Goal: Check status: Check status

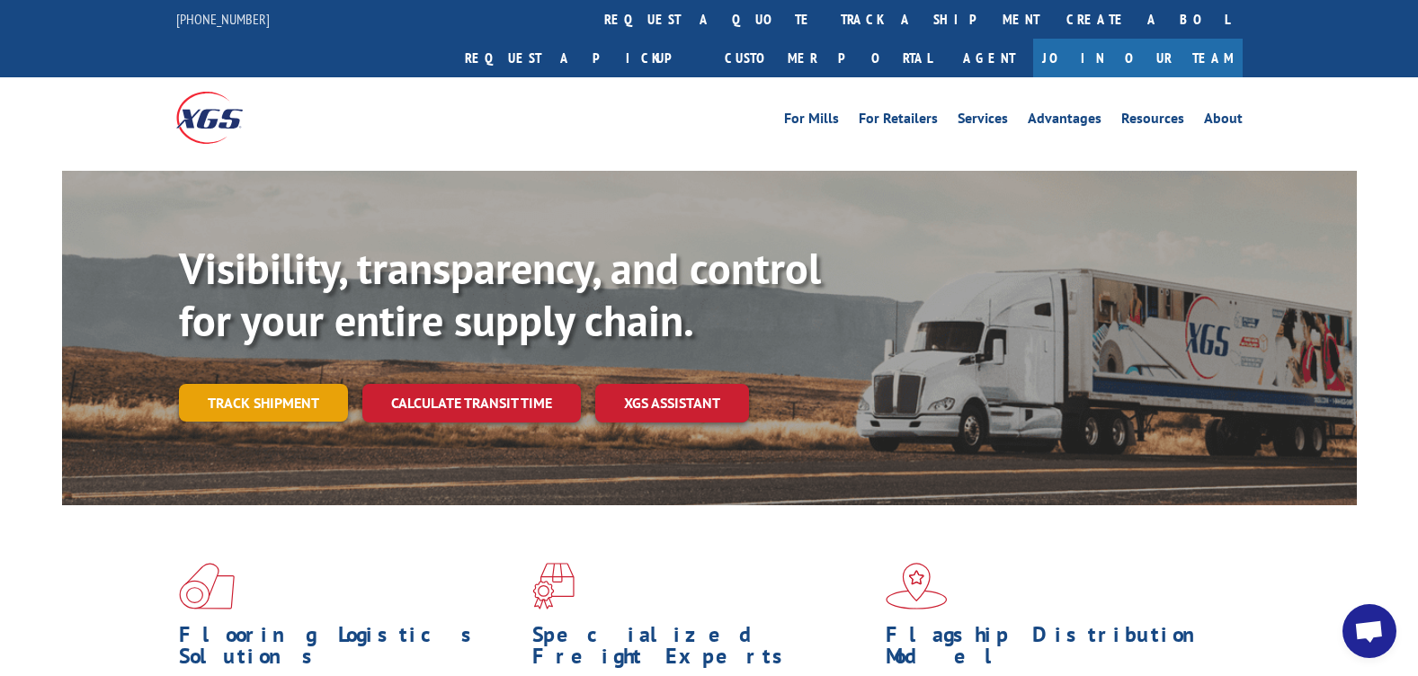
click at [294, 384] on link "Track shipment" at bounding box center [263, 403] width 169 height 38
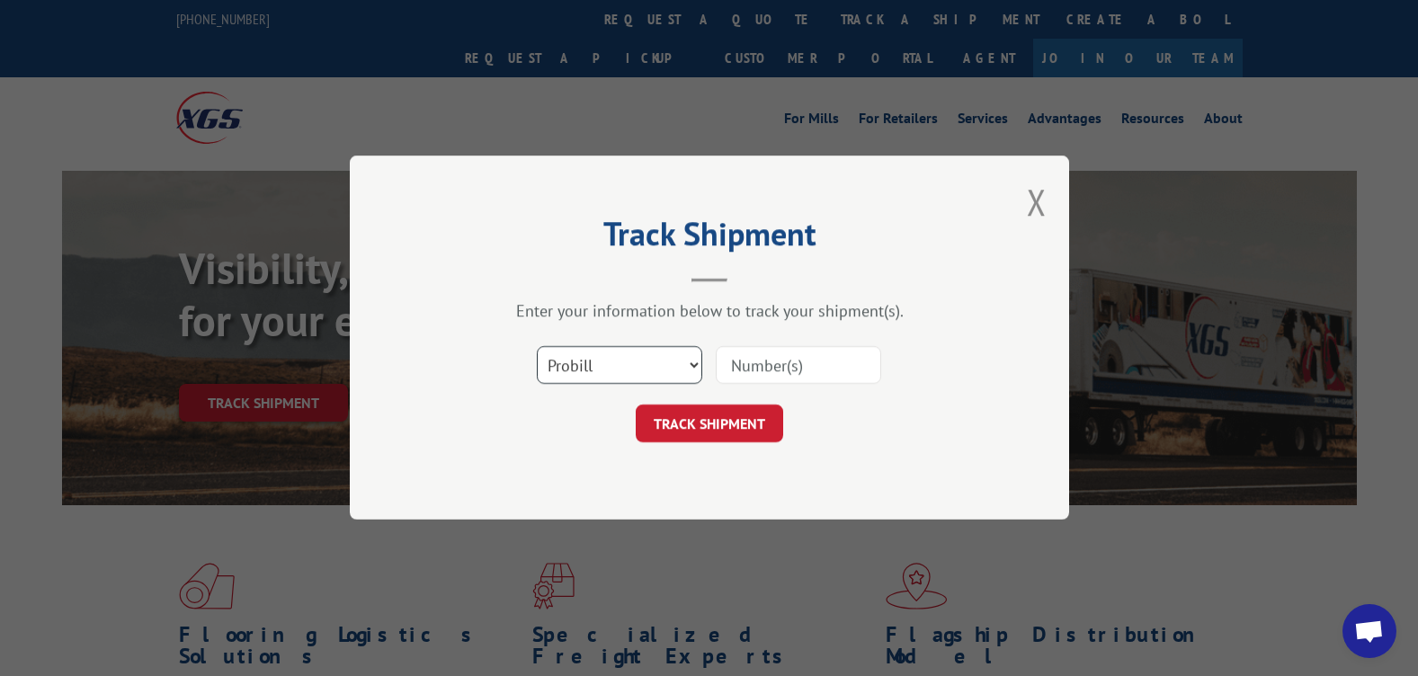
click at [591, 364] on select "Select category... Probill BOL PO" at bounding box center [619, 366] width 165 height 38
select select "po"
click at [537, 347] on select "Select category... Probill BOL PO" at bounding box center [619, 366] width 165 height 38
click at [823, 347] on input at bounding box center [798, 366] width 165 height 38
paste input "19521916"
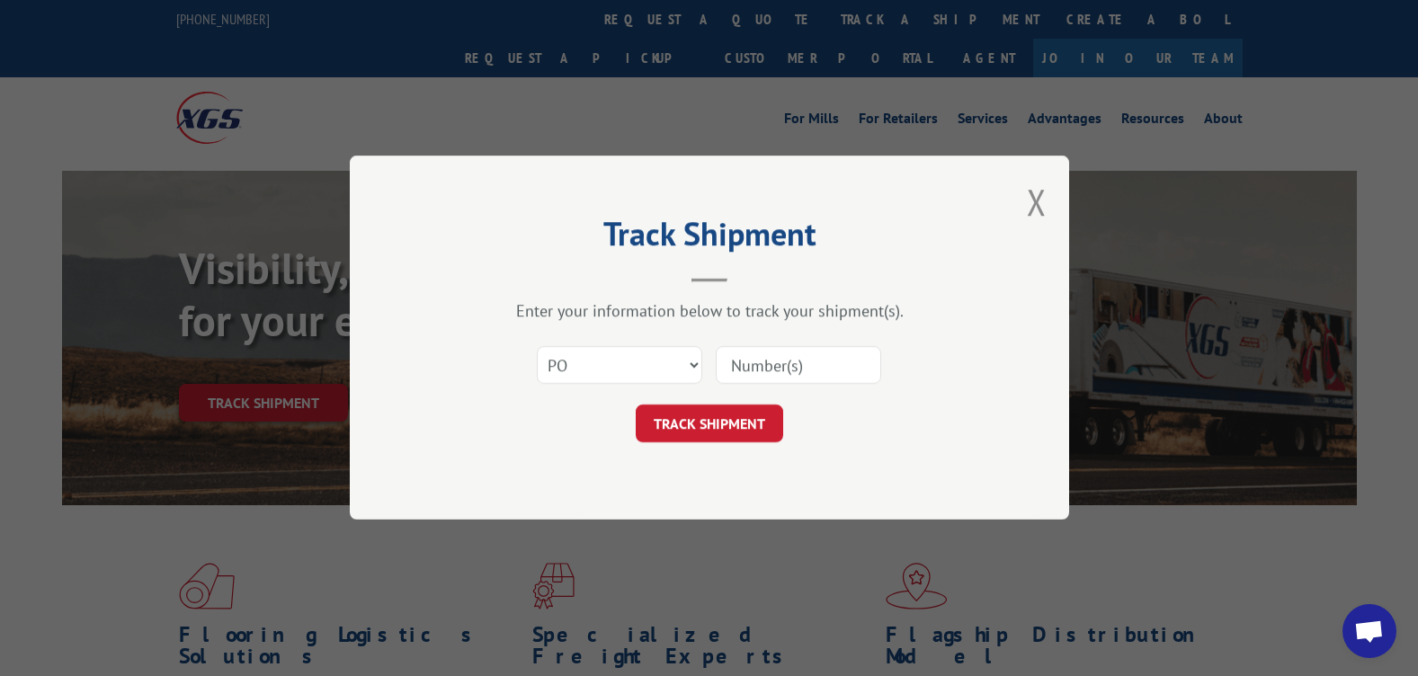
type input "19521916"
click button "TRACK SHIPMENT" at bounding box center [710, 425] width 148 height 38
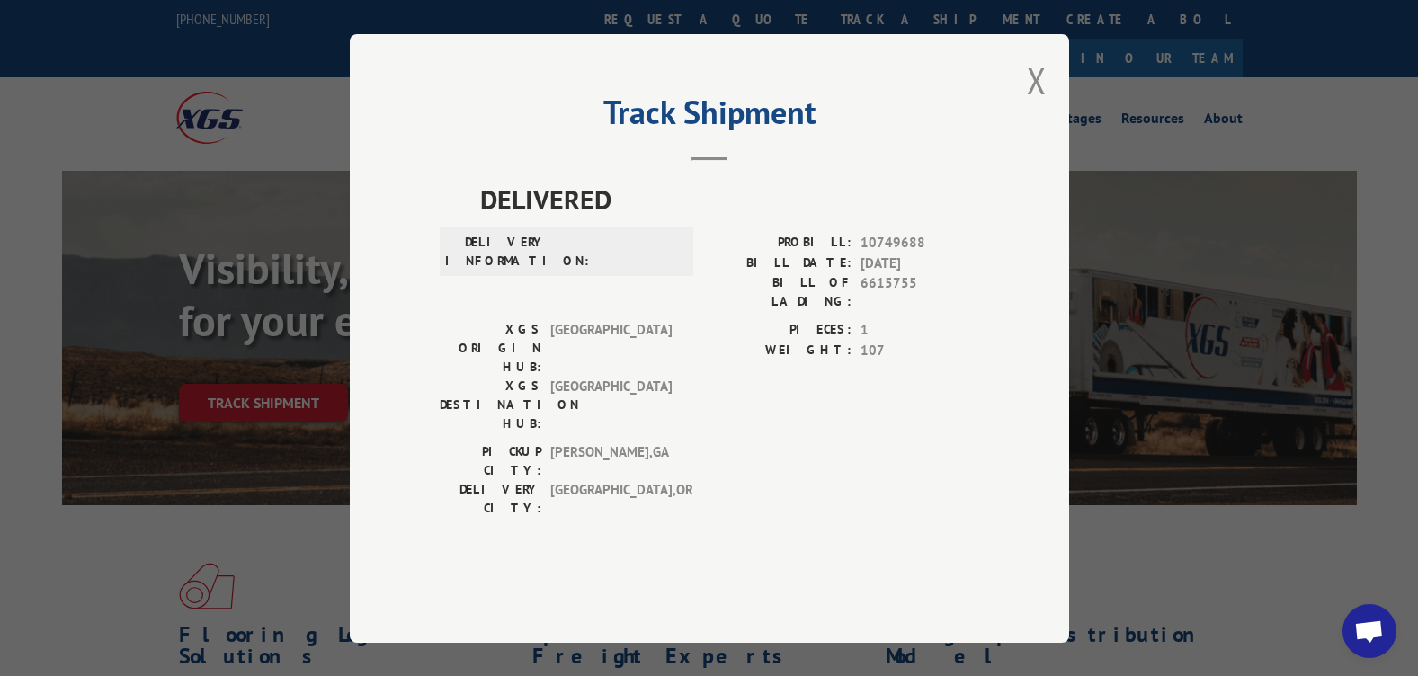
click at [1047, 116] on div "Track Shipment DELIVERED DELIVERY INFORMATION: PROBILL: 10749688 BILL DATE: 08/…" at bounding box center [710, 338] width 720 height 609
click at [1044, 104] on button "Close modal" at bounding box center [1037, 81] width 20 height 48
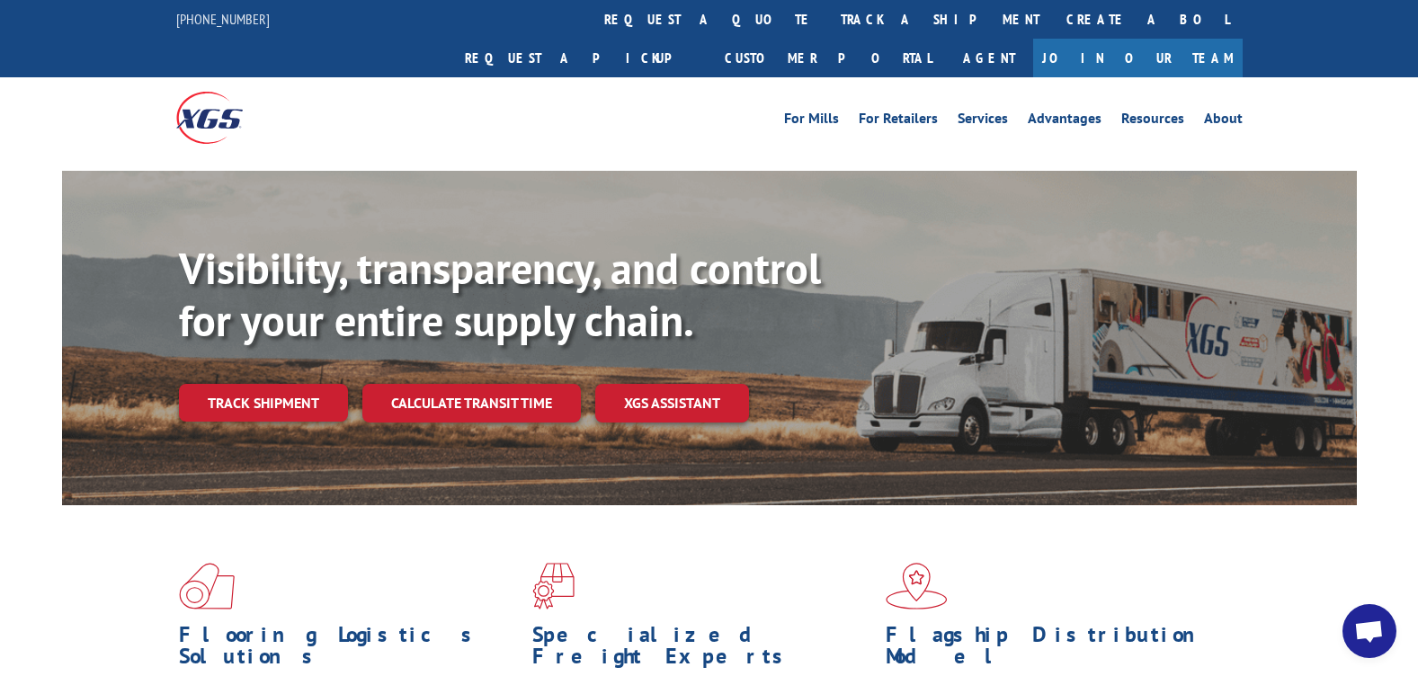
drag, startPoint x: 305, startPoint y: 362, endPoint x: 292, endPoint y: 228, distance: 135.5
click at [305, 384] on link "Track shipment" at bounding box center [263, 403] width 169 height 38
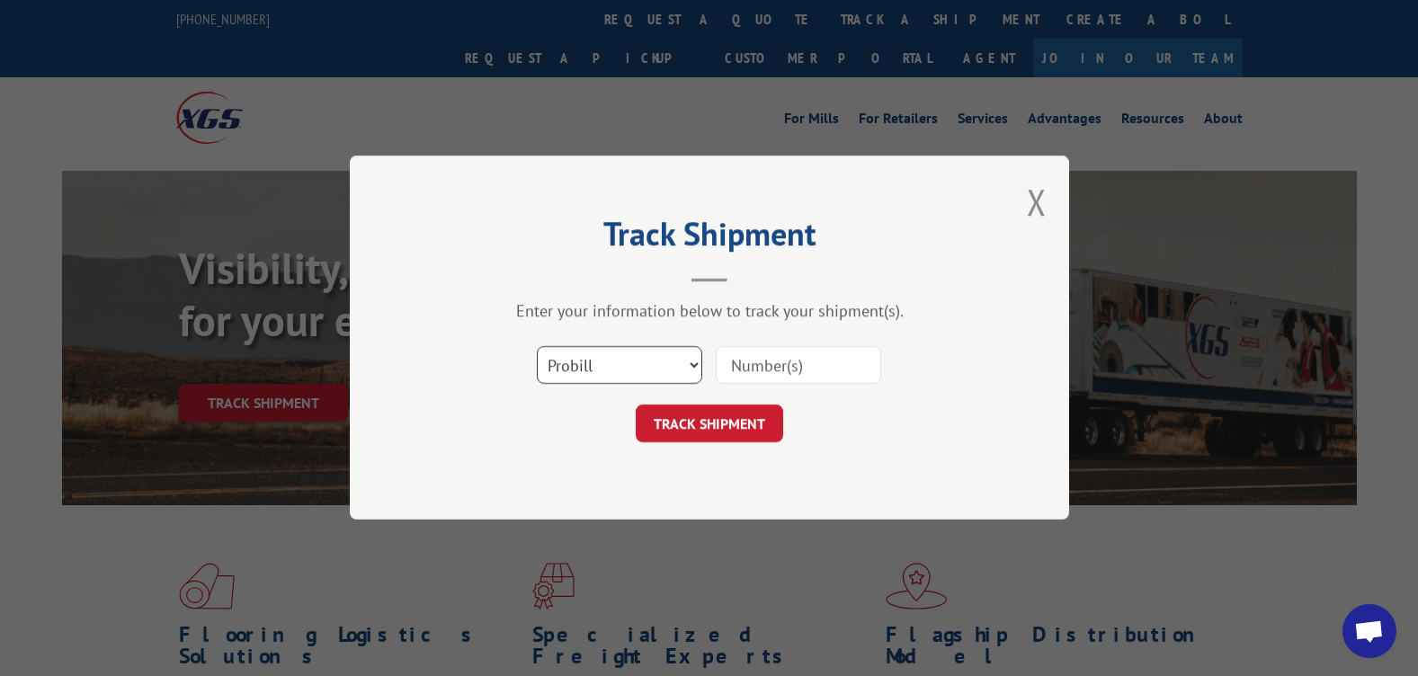
click at [584, 365] on select "Select category... Probill BOL PO" at bounding box center [619, 366] width 165 height 38
select select "bol"
click at [537, 347] on select "Select category... Probill BOL PO" at bounding box center [619, 366] width 165 height 38
paste input "5221267"
type input "5221267"
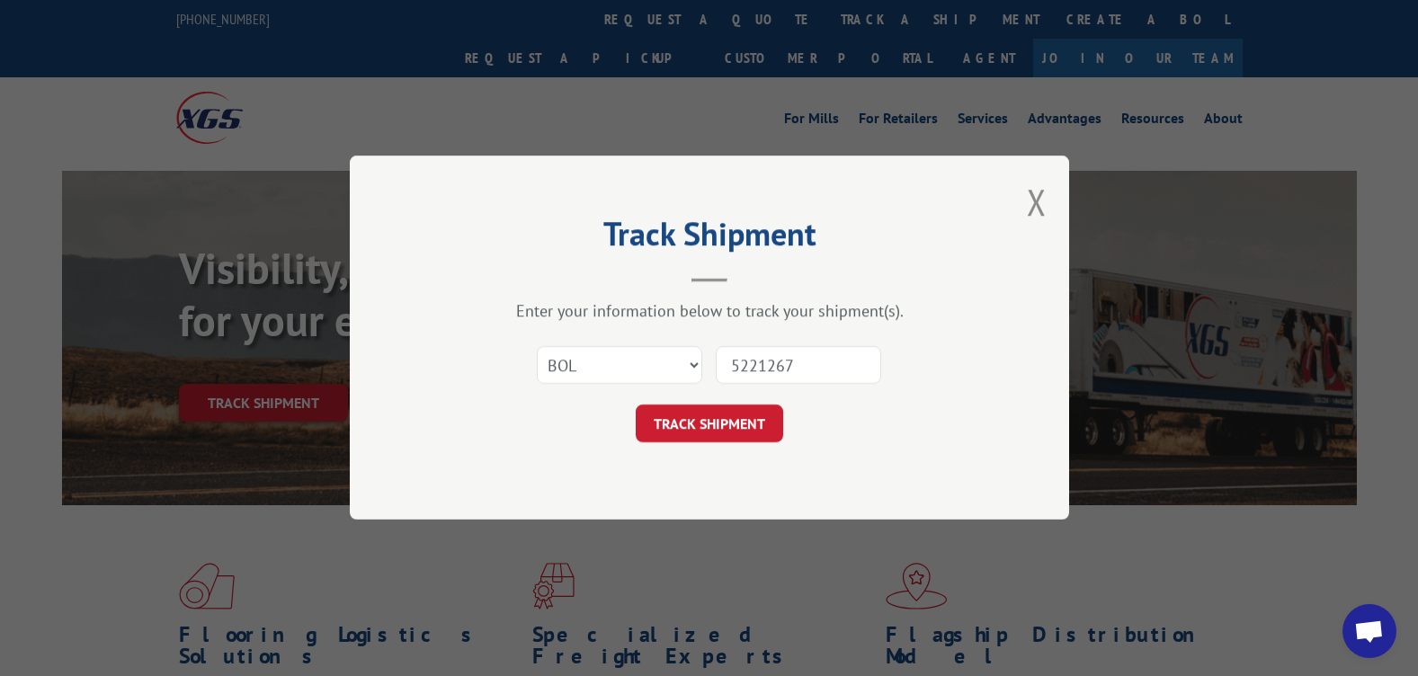
click button "TRACK SHIPMENT" at bounding box center [710, 425] width 148 height 38
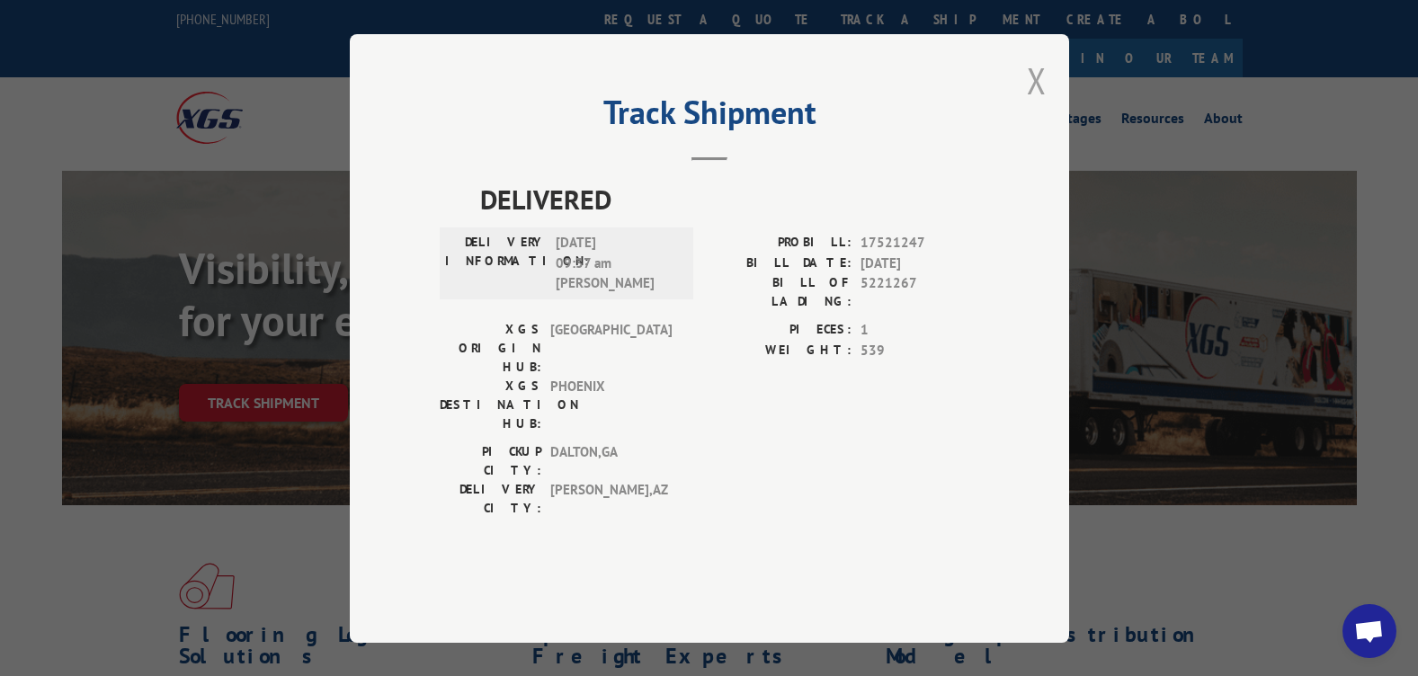
click at [1033, 104] on button "Close modal" at bounding box center [1037, 81] width 20 height 48
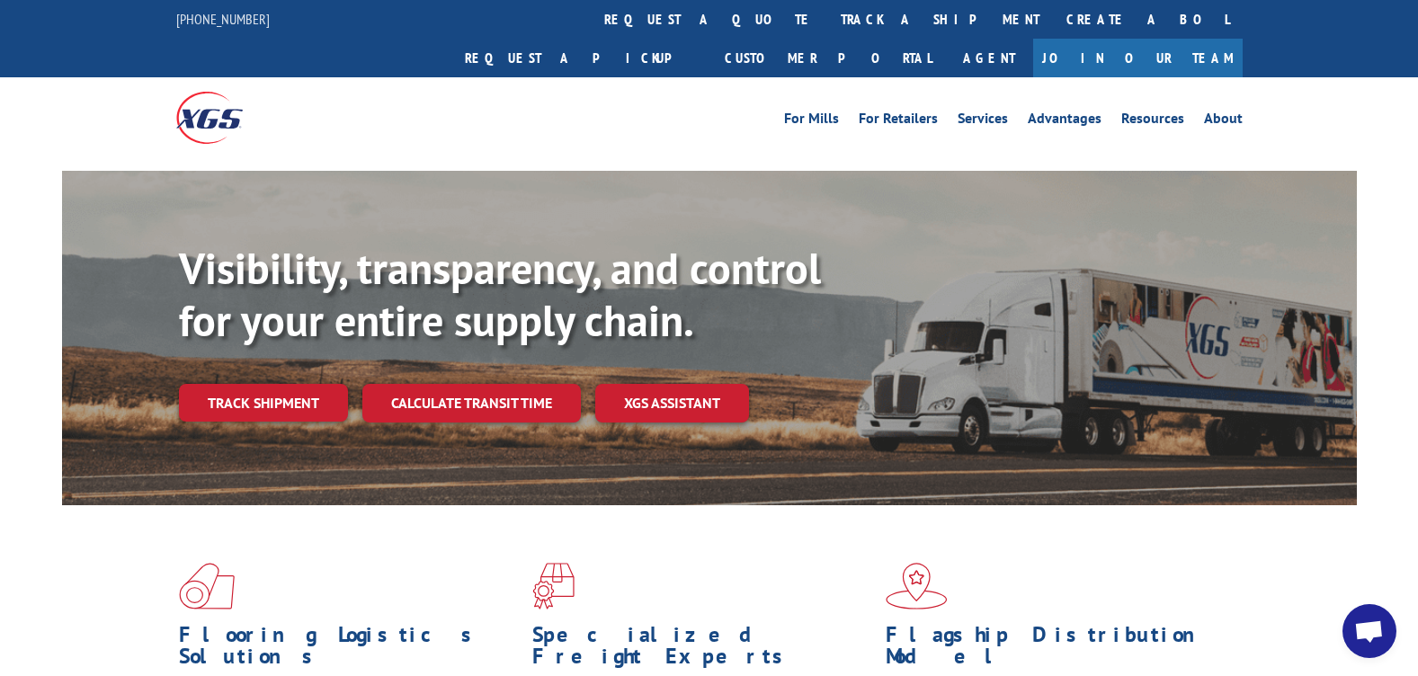
drag, startPoint x: 270, startPoint y: 354, endPoint x: 368, endPoint y: 400, distance: 108.2
click at [270, 384] on link "Track shipment" at bounding box center [263, 403] width 169 height 38
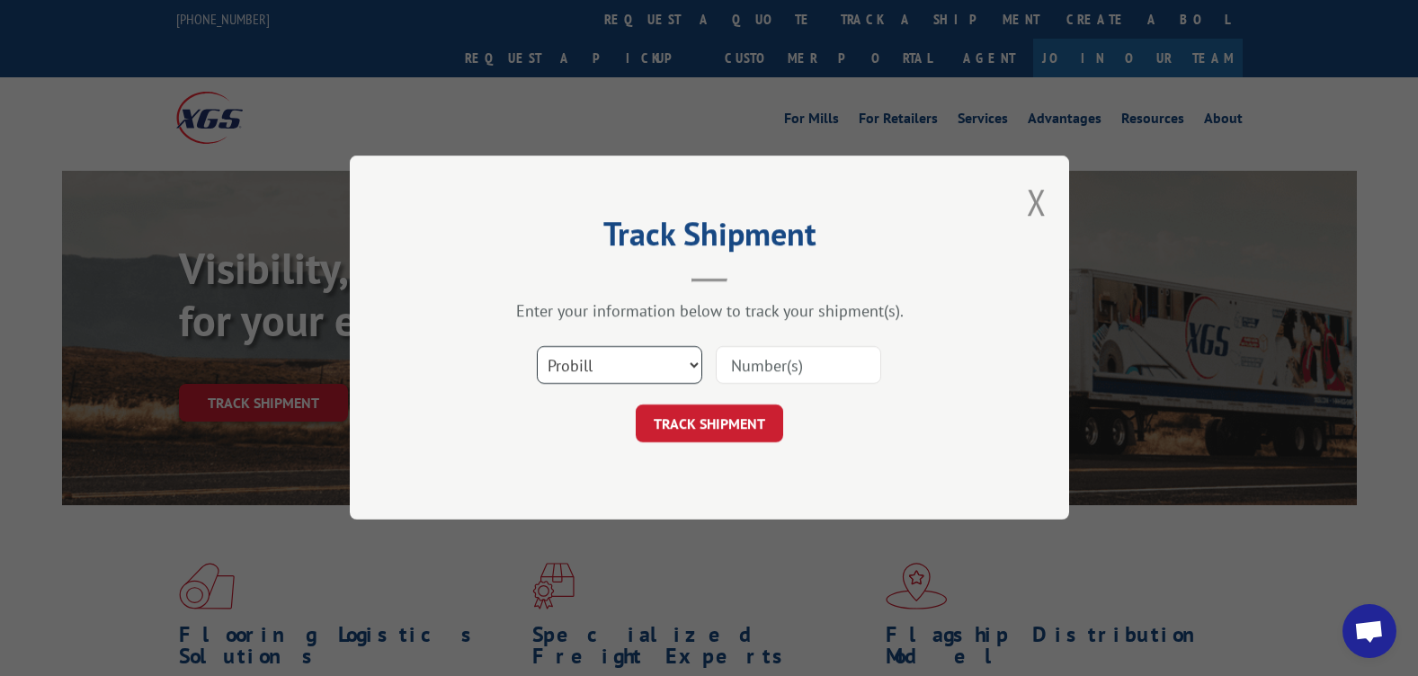
drag, startPoint x: 583, startPoint y: 367, endPoint x: 583, endPoint y: 388, distance: 20.7
click at [583, 366] on select "Select category... Probill BOL PO" at bounding box center [619, 366] width 165 height 38
select select "po"
click at [537, 347] on select "Select category... Probill BOL PO" at bounding box center [619, 366] width 165 height 38
click at [801, 378] on input at bounding box center [798, 366] width 165 height 38
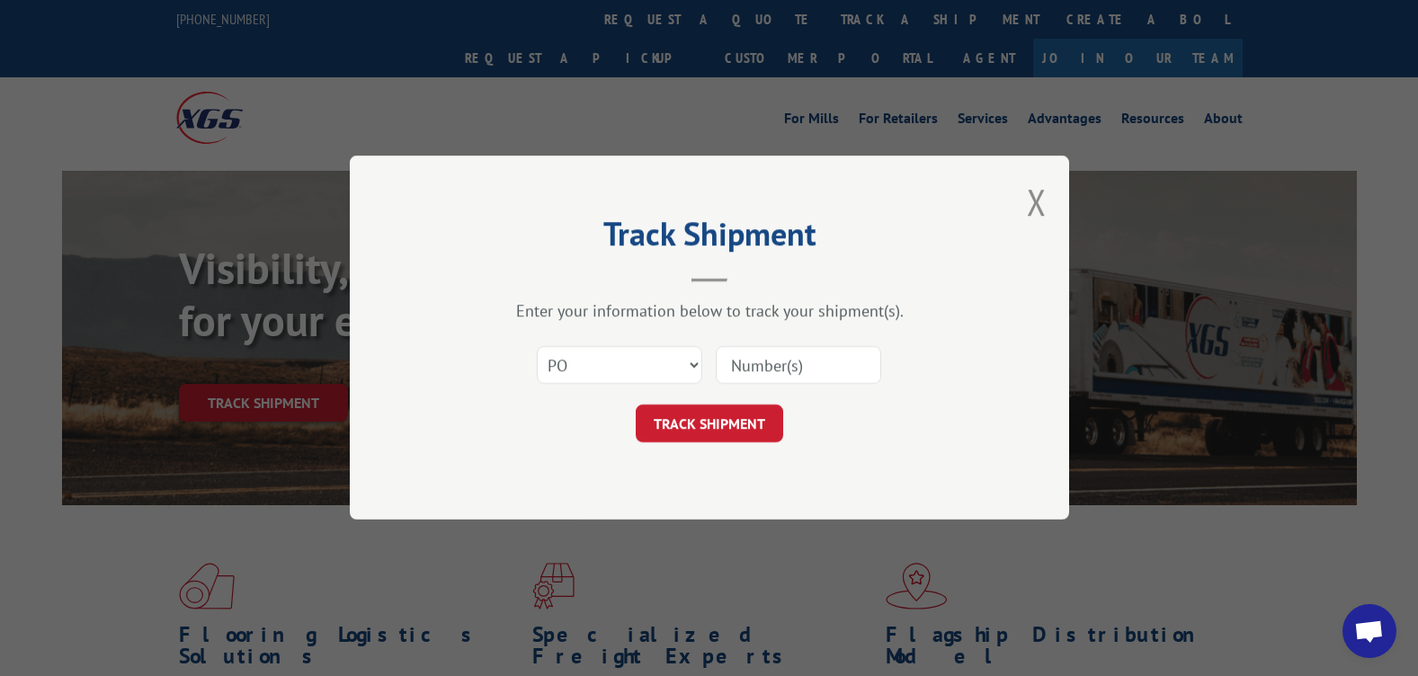
paste input "19521912"
type input "19521912"
click button "TRACK SHIPMENT" at bounding box center [710, 425] width 148 height 38
